Goal: Use online tool/utility: Utilize a website feature to perform a specific function

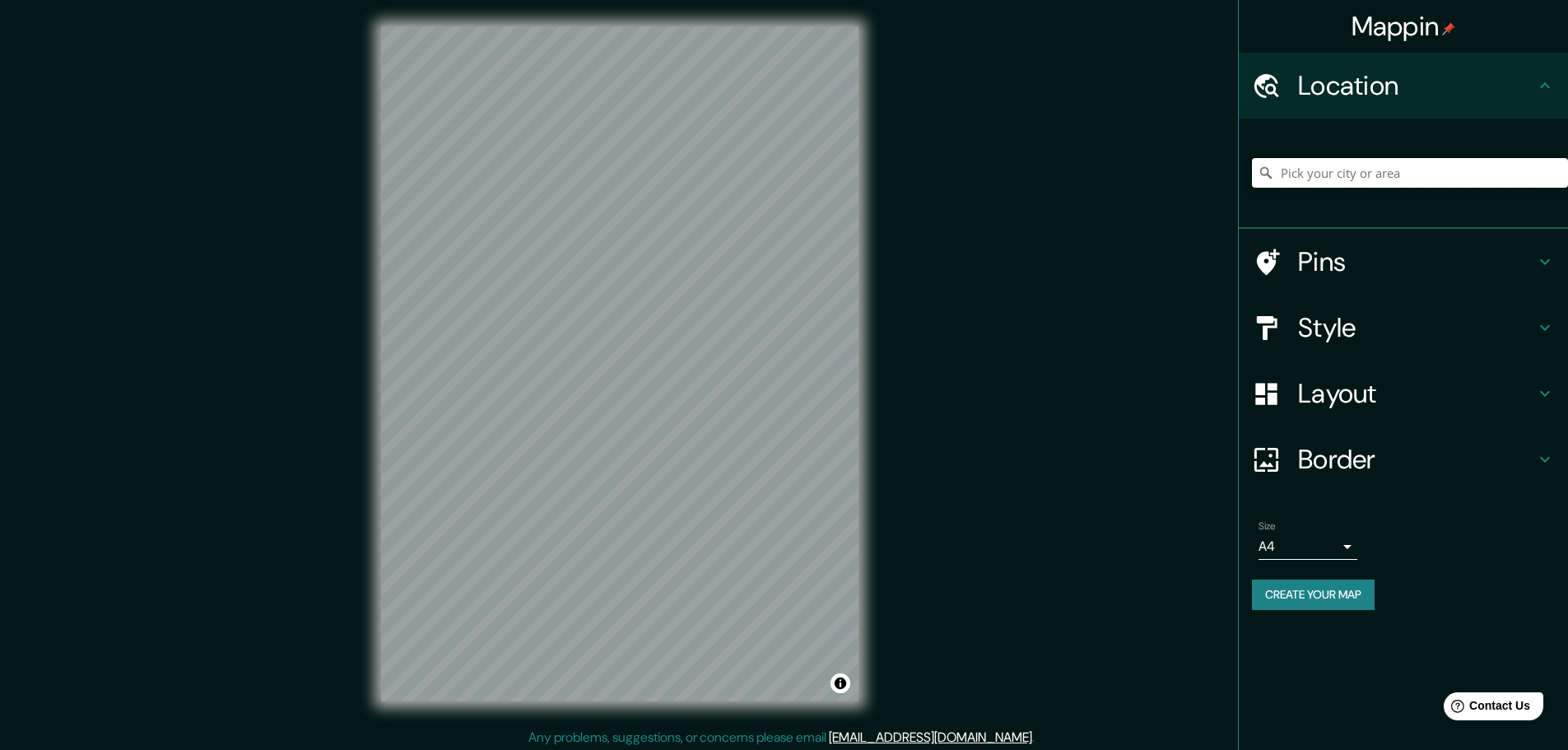
click at [1310, 175] on input "Pick your city or area" at bounding box center [1410, 173] width 316 height 30
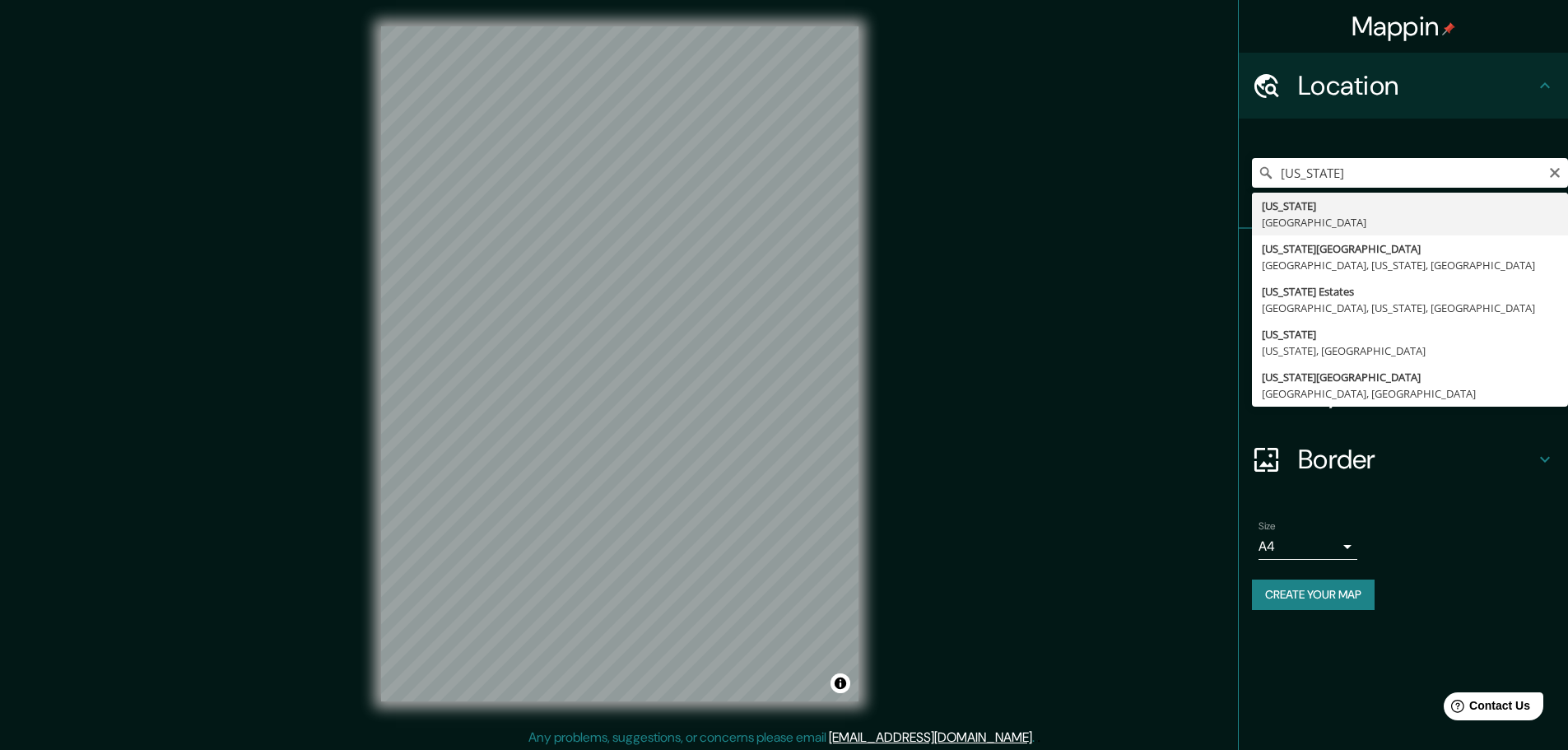
type input "[US_STATE], [GEOGRAPHIC_DATA]"
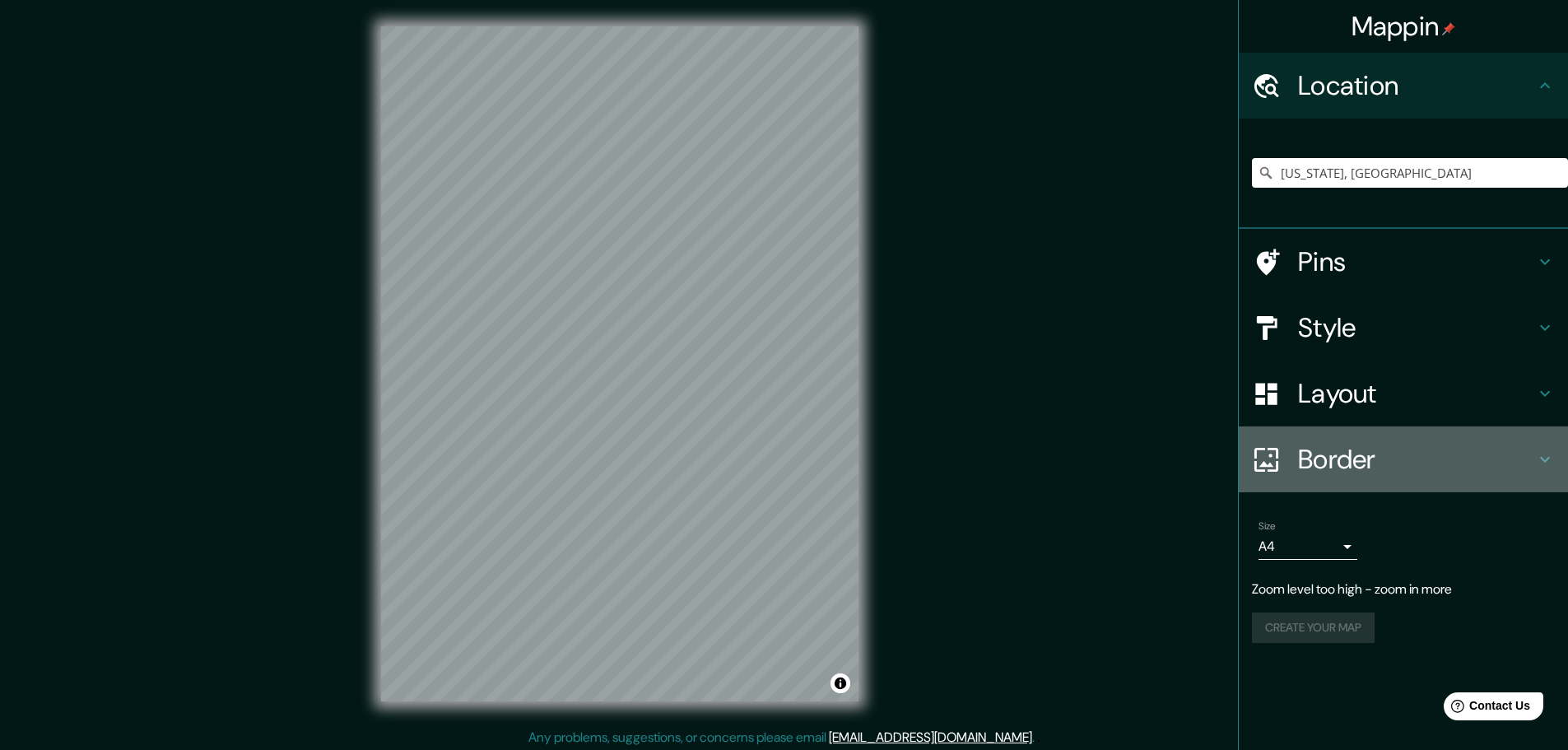
click at [1548, 454] on icon at bounding box center [1545, 459] width 20 height 20
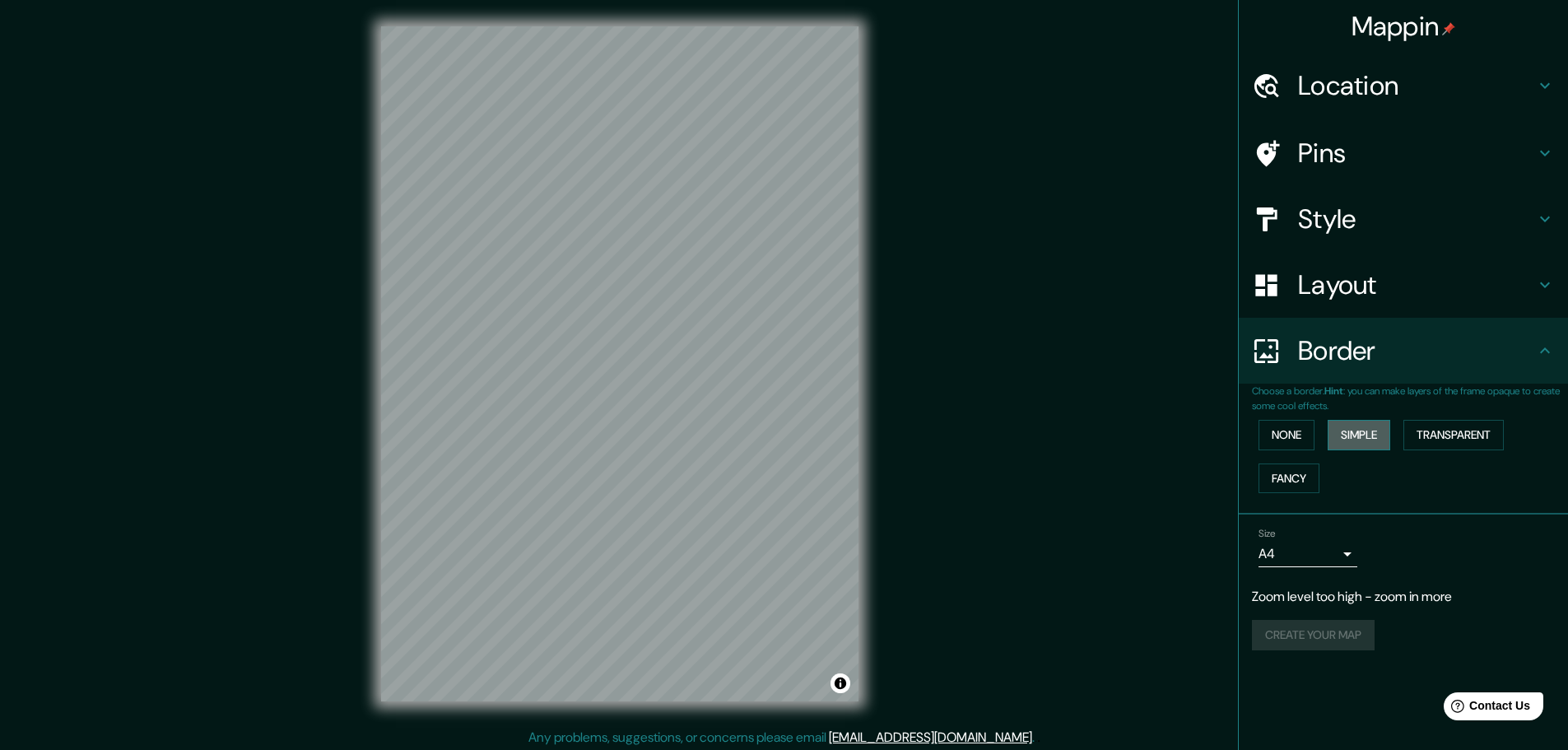
click at [1353, 439] on button "Simple" at bounding box center [1359, 435] width 63 height 30
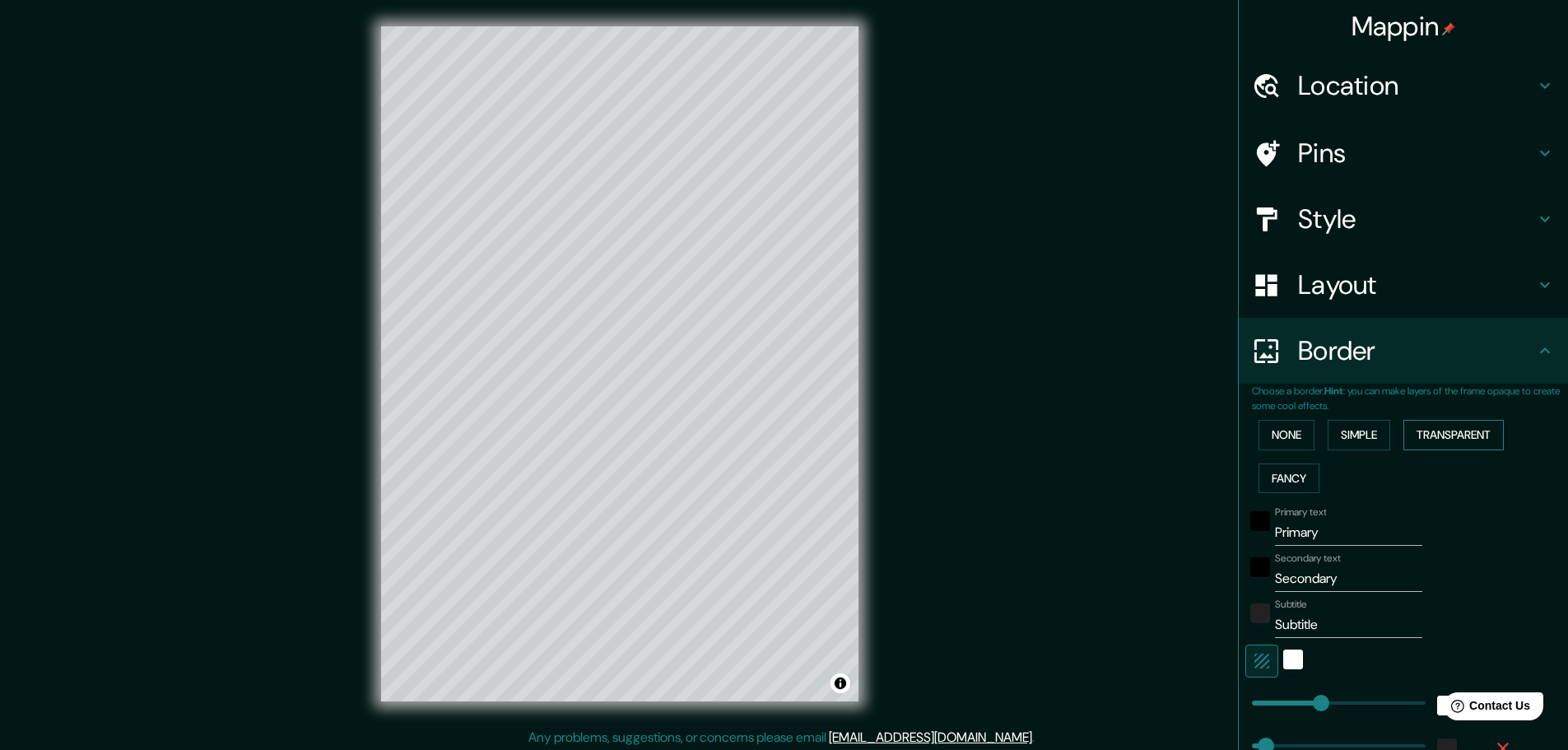
click at [1412, 435] on button "Transparent" at bounding box center [1453, 435] width 100 height 30
click at [1535, 282] on icon at bounding box center [1545, 285] width 20 height 20
type input "278"
type input "46"
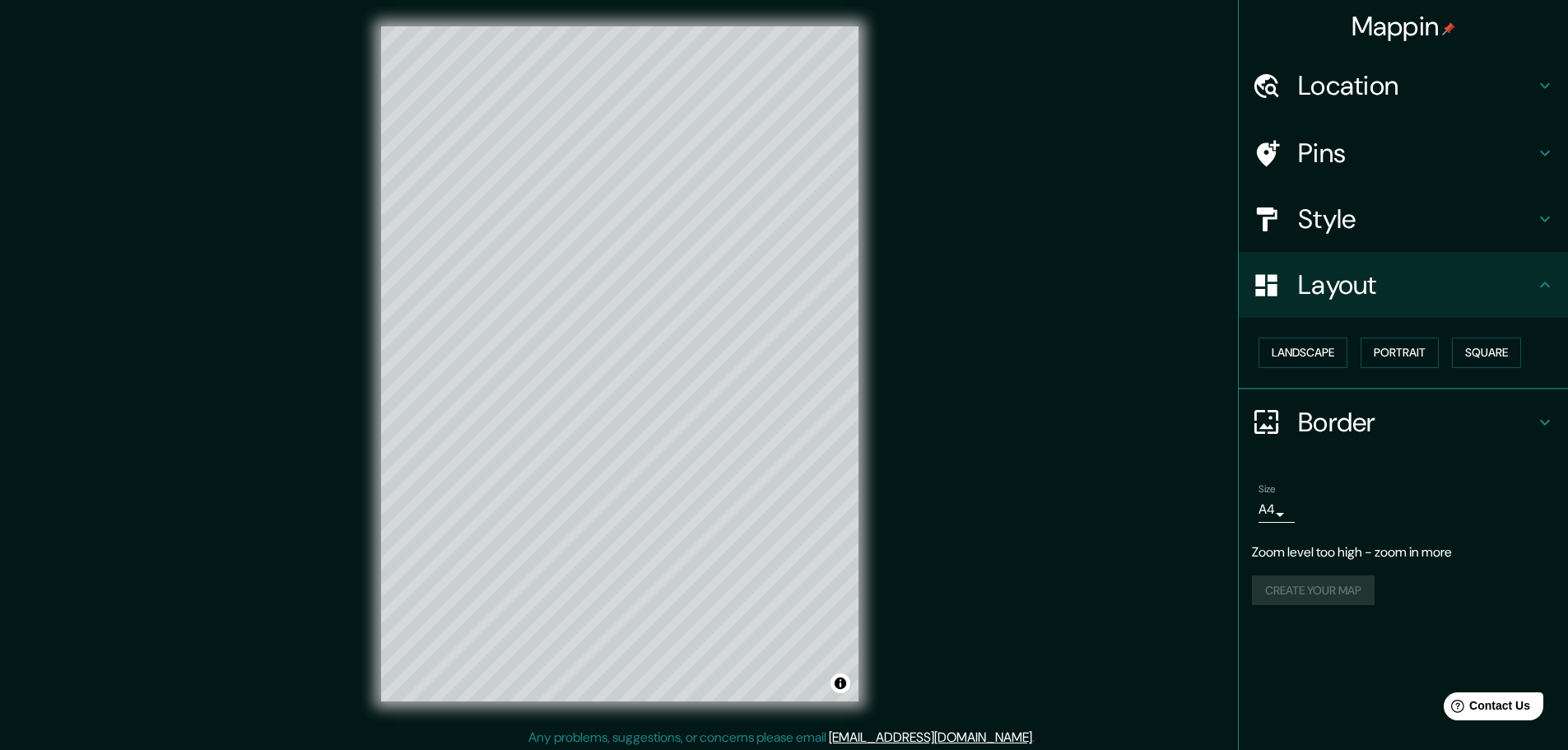
click at [1552, 218] on icon at bounding box center [1545, 219] width 20 height 20
type input "278"
type input "46"
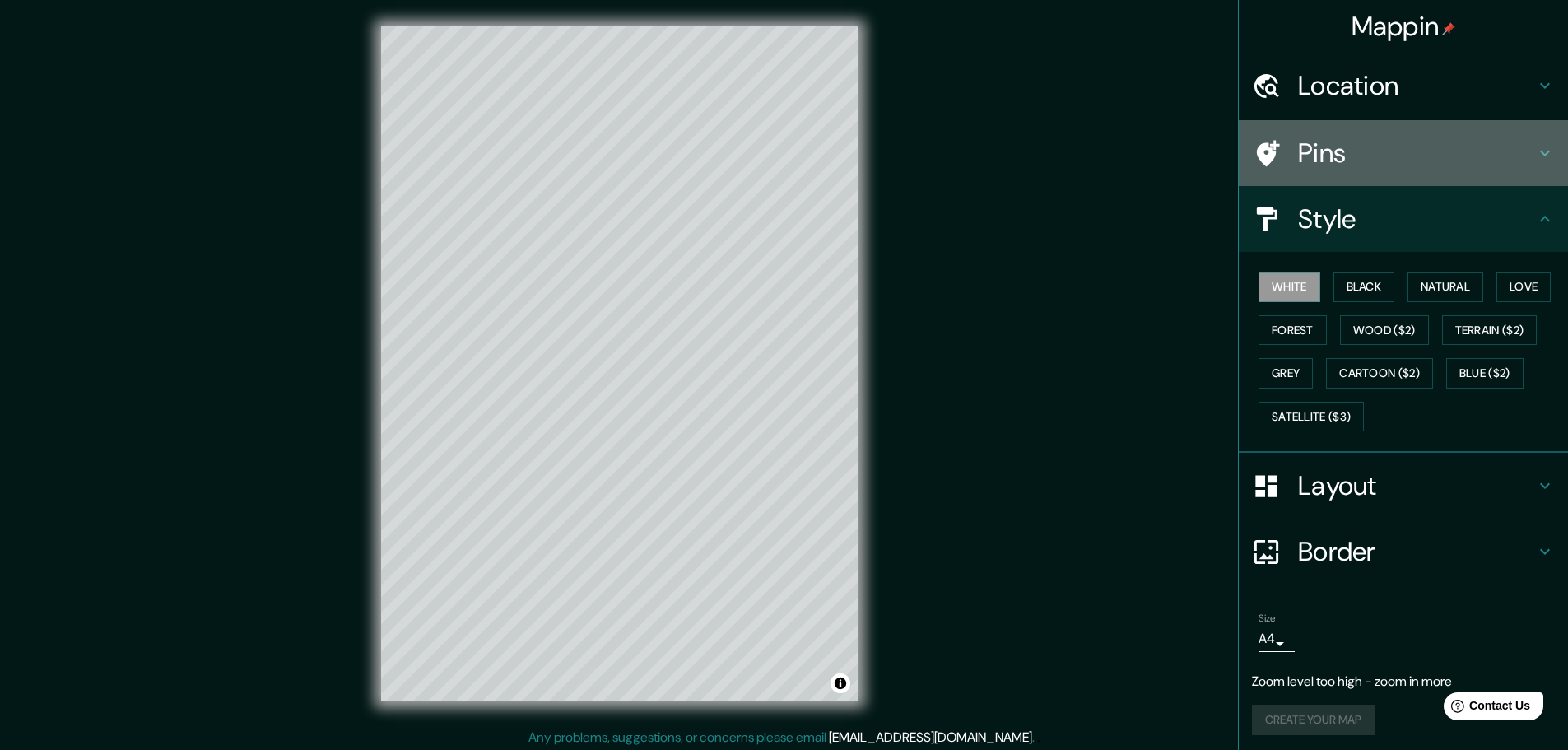
click at [1535, 151] on icon at bounding box center [1545, 153] width 20 height 20
type input "278"
type input "46"
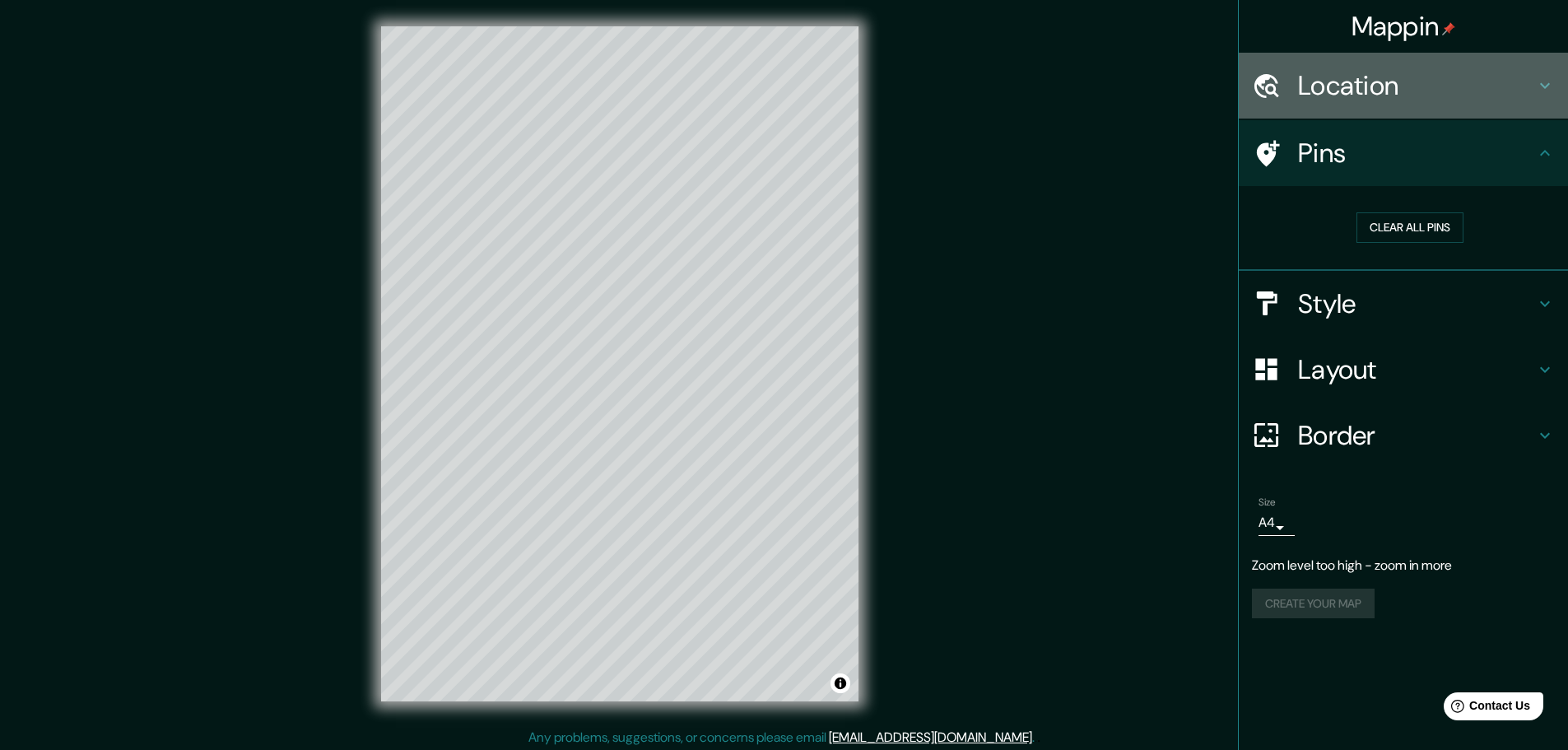
click at [1548, 86] on icon at bounding box center [1545, 86] width 10 height 6
type input "278"
type input "46"
